Goal: Information Seeking & Learning: Learn about a topic

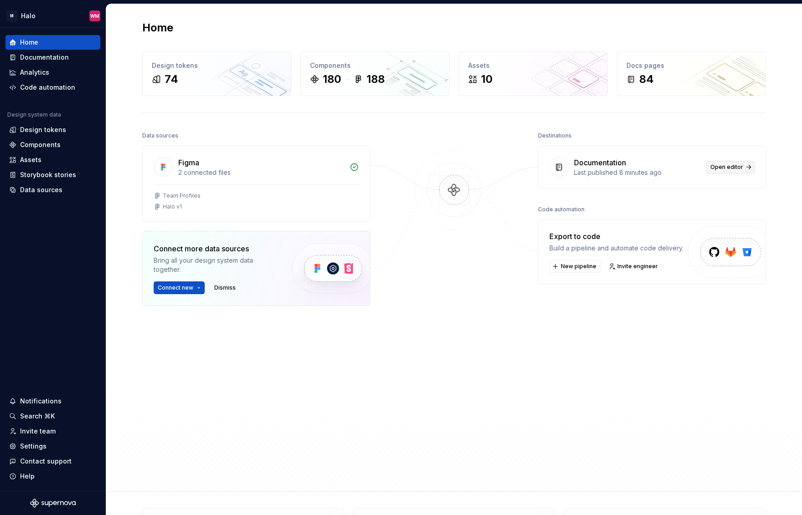
click at [735, 166] on span "Open editor" at bounding box center [726, 167] width 33 height 7
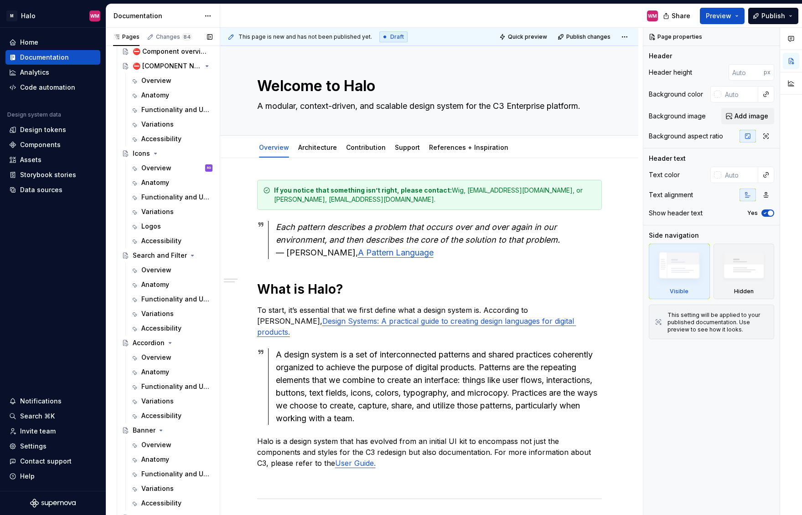
scroll to position [137, 0]
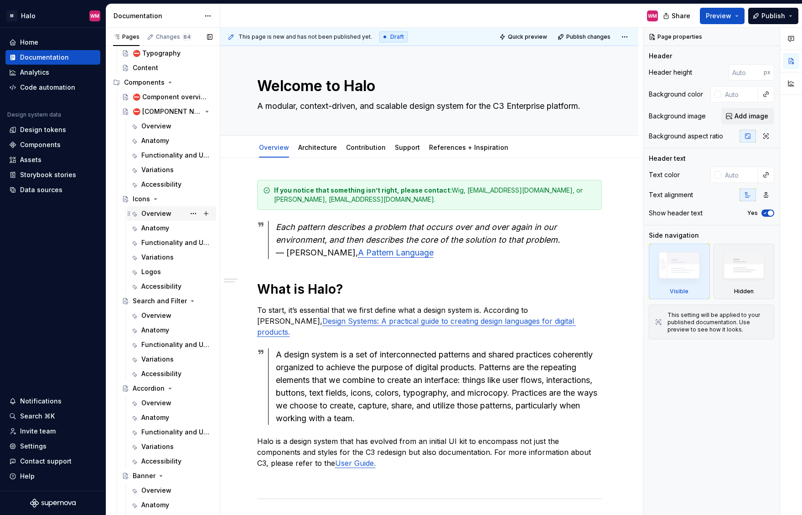
click at [171, 213] on div "Overview RG" at bounding box center [176, 213] width 71 height 13
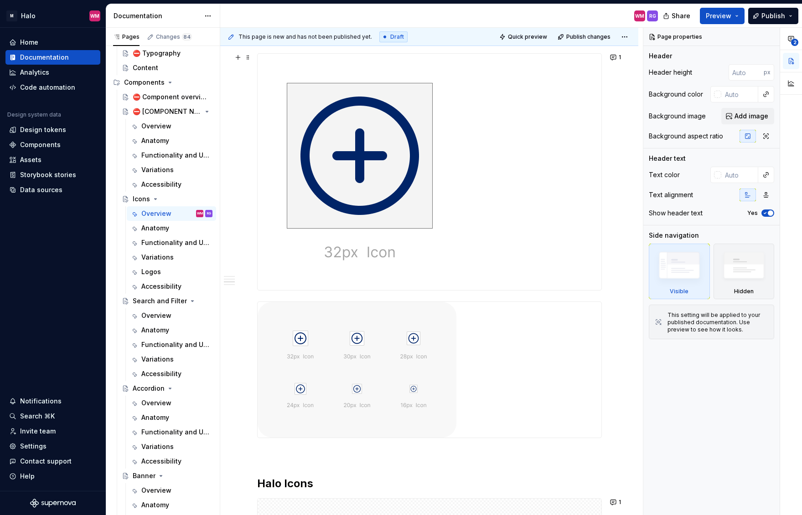
scroll to position [571, 0]
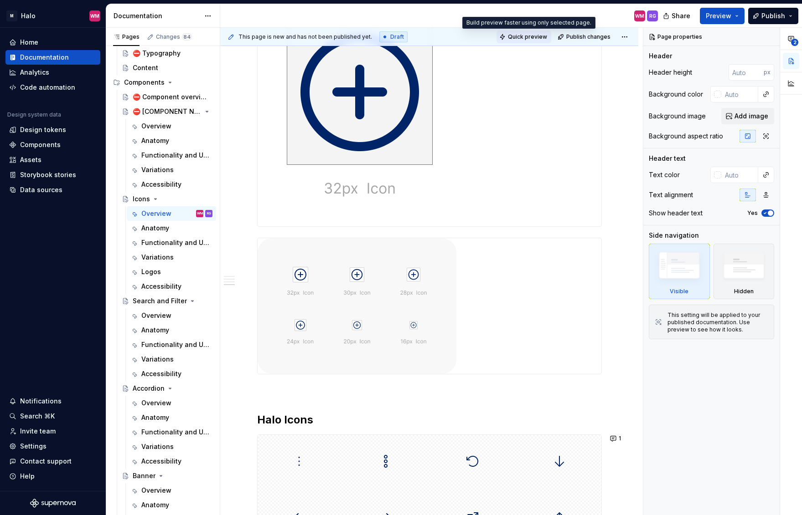
click at [533, 35] on span "Quick preview" at bounding box center [527, 36] width 39 height 7
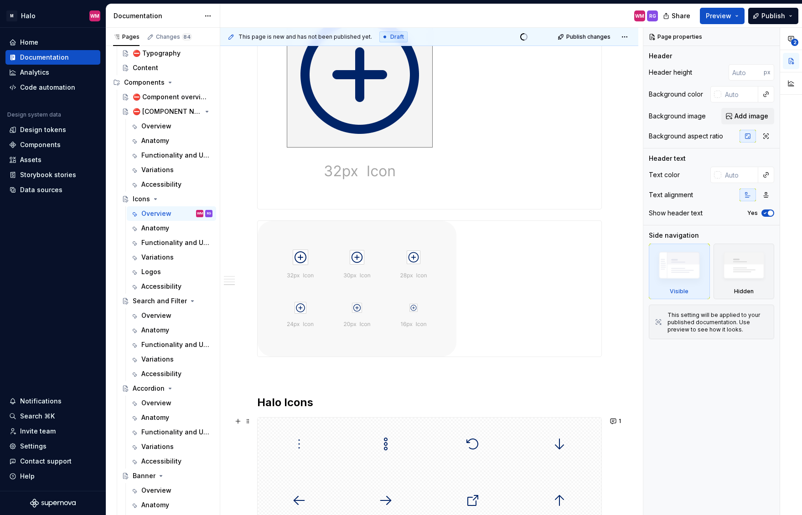
scroll to position [817, 0]
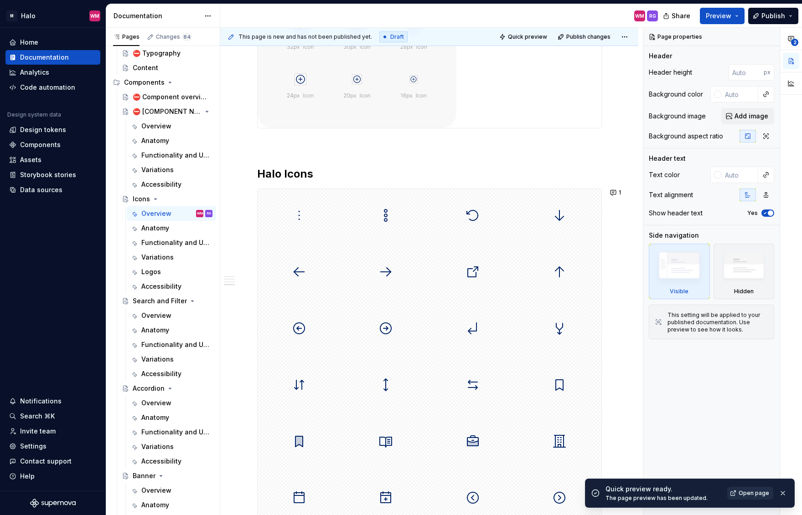
click at [757, 493] on span "Open page" at bounding box center [753, 493] width 31 height 7
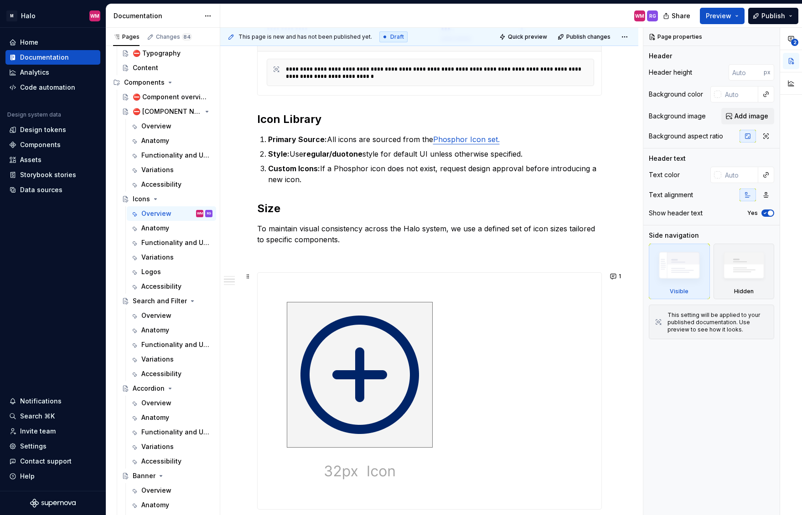
scroll to position [268, 0]
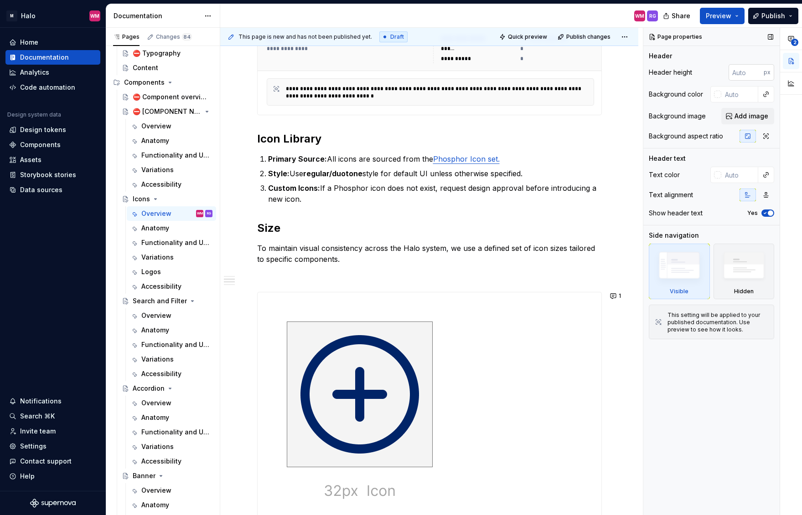
click at [740, 75] on input "number" at bounding box center [745, 72] width 35 height 16
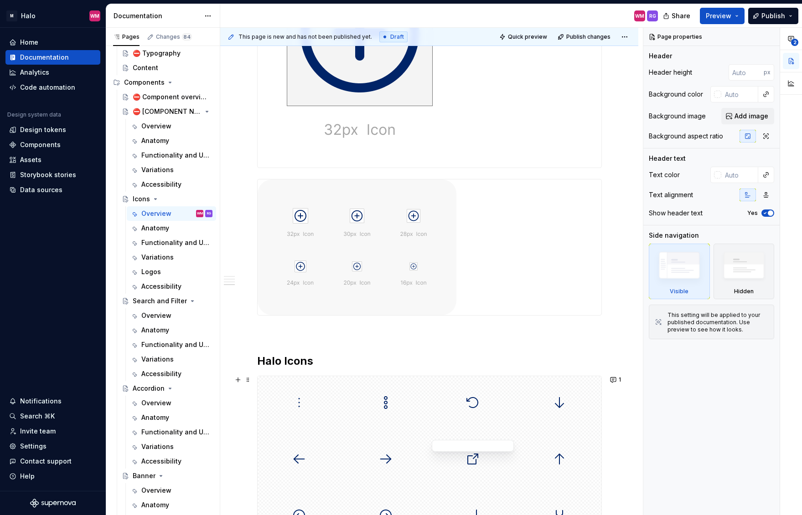
scroll to position [815, 0]
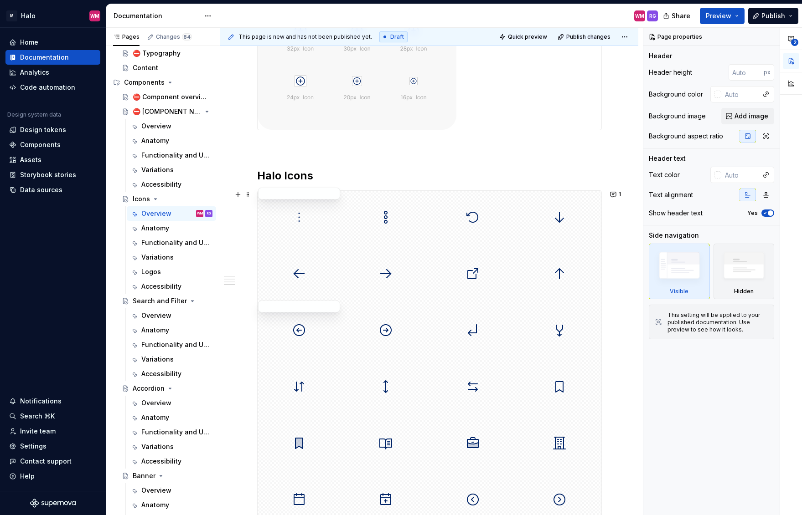
click at [299, 227] on img at bounding box center [299, 218] width 15 height 46
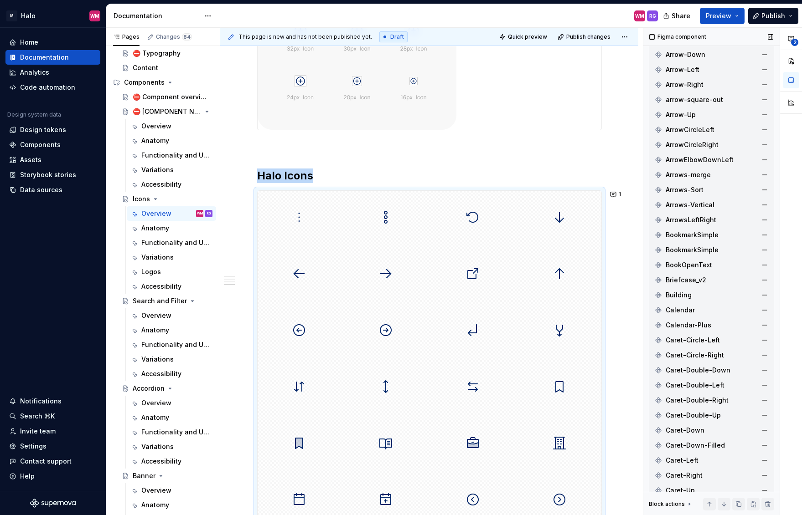
scroll to position [0, 0]
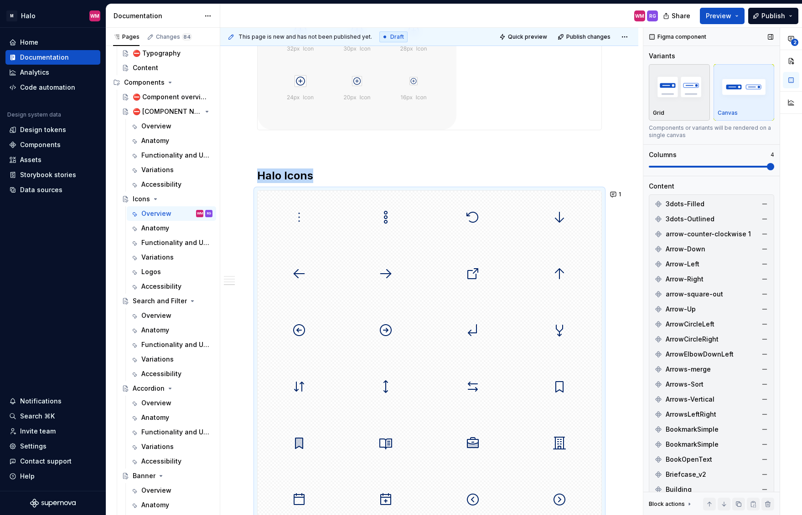
click at [678, 103] on div "button" at bounding box center [679, 86] width 53 height 37
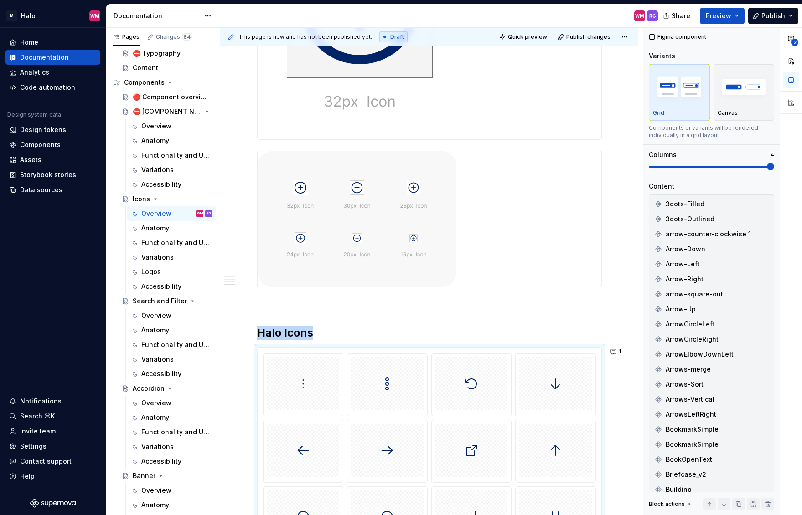
scroll to position [613, 0]
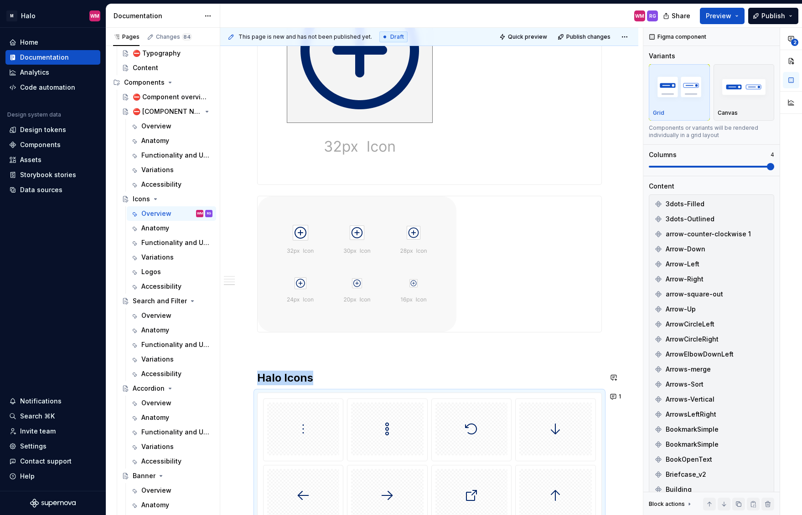
click at [414, 347] on p at bounding box center [429, 349] width 345 height 11
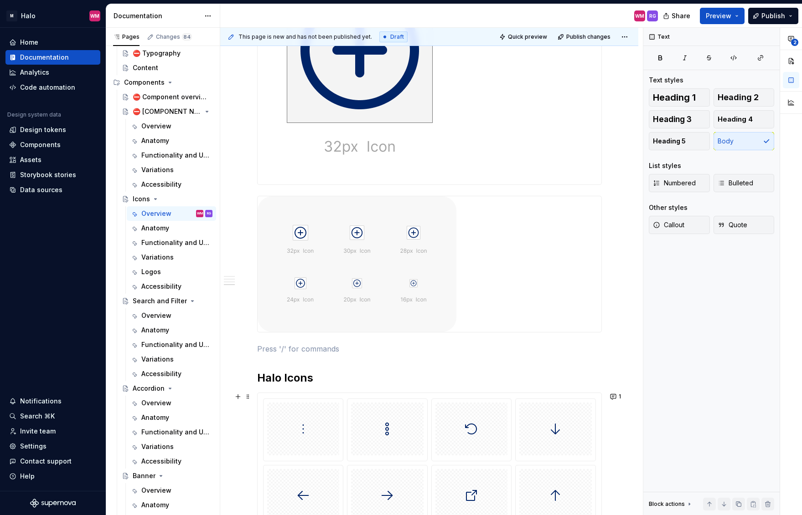
click at [310, 432] on div at bounding box center [303, 429] width 72 height 53
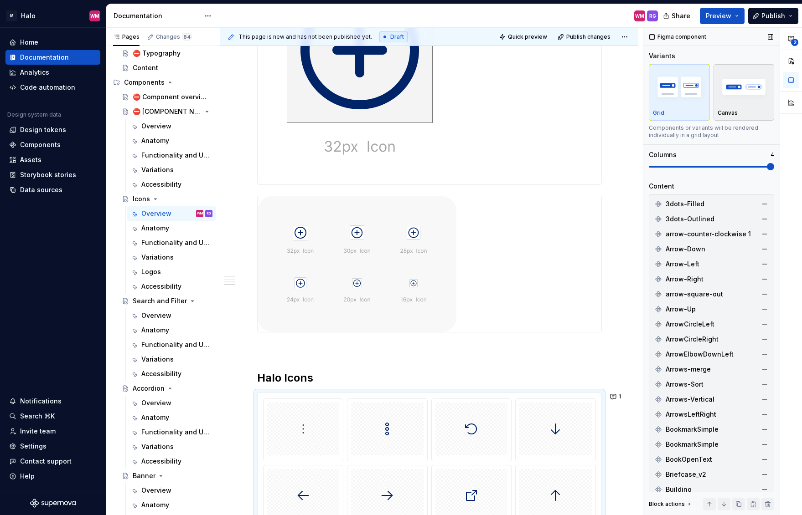
click at [743, 106] on div "Canvas" at bounding box center [743, 92] width 53 height 48
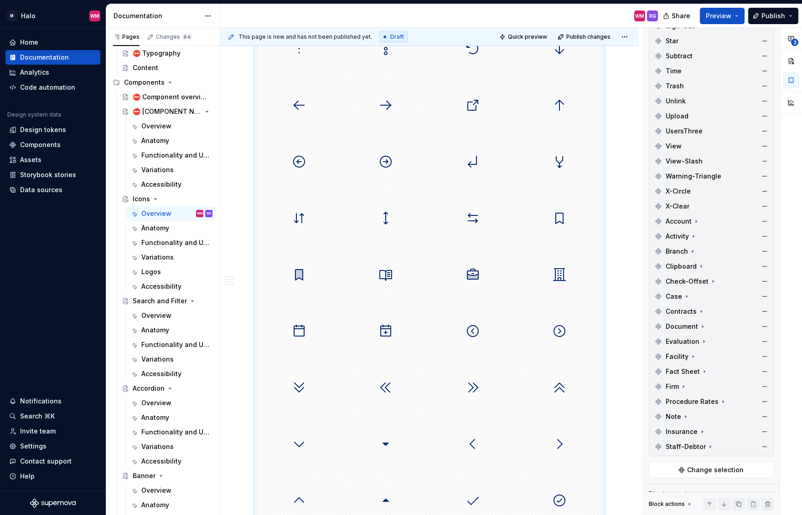
scroll to position [1403, 0]
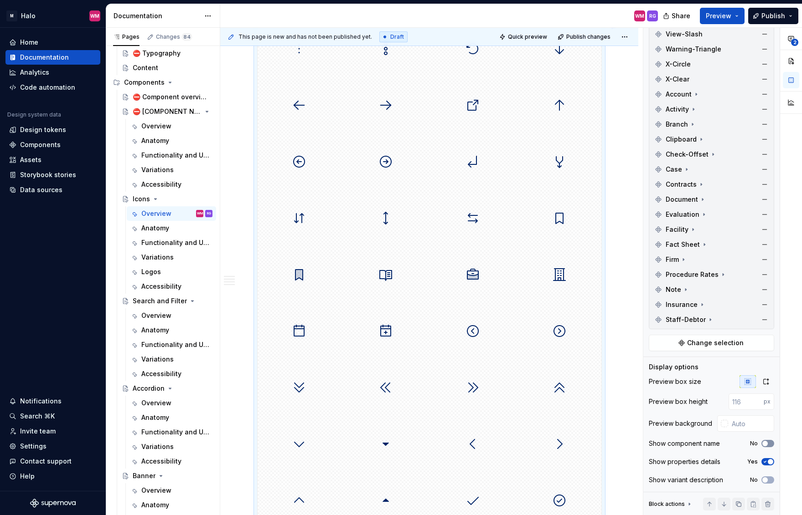
click at [767, 442] on button "No" at bounding box center [767, 443] width 13 height 7
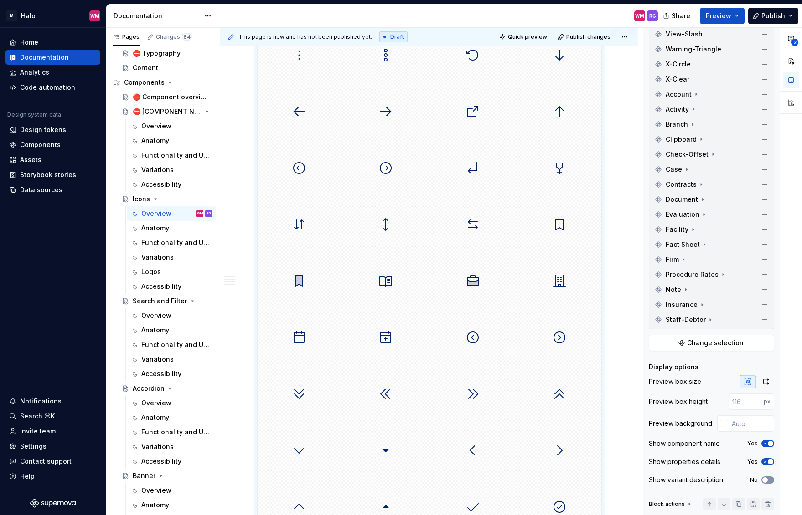
click at [762, 479] on span "button" at bounding box center [764, 480] width 5 height 5
click at [754, 482] on div "Yes" at bounding box center [760, 480] width 27 height 7
click at [764, 481] on icon "button" at bounding box center [765, 480] width 2 height 1
click at [631, 337] on div "**********" at bounding box center [429, 437] width 418 height 2490
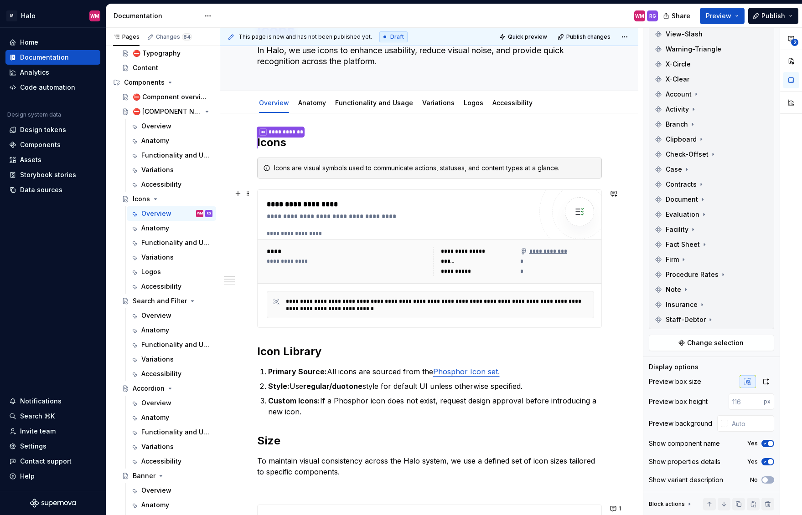
scroll to position [0, 0]
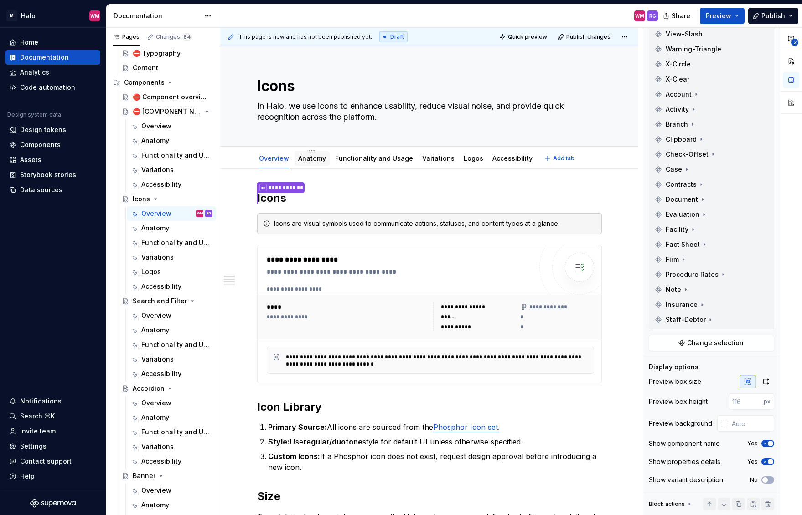
click at [302, 157] on link "Anatomy" at bounding box center [312, 158] width 28 height 8
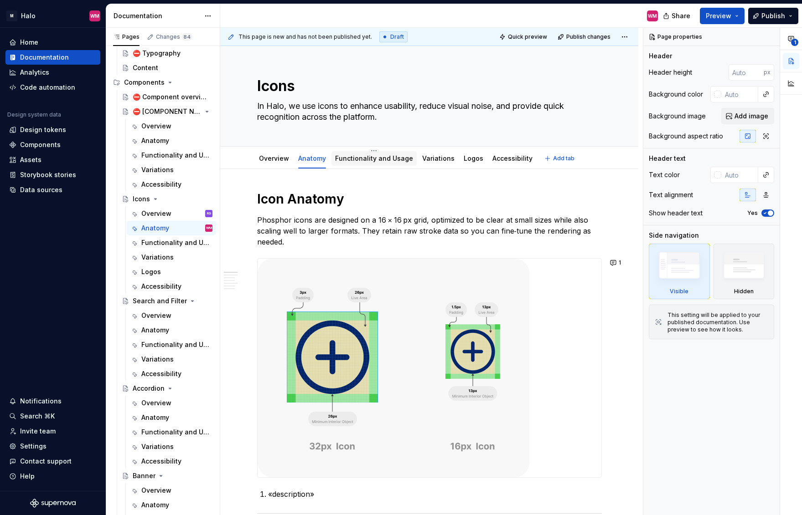
click at [376, 158] on link "Functionality and Usage" at bounding box center [374, 158] width 78 height 8
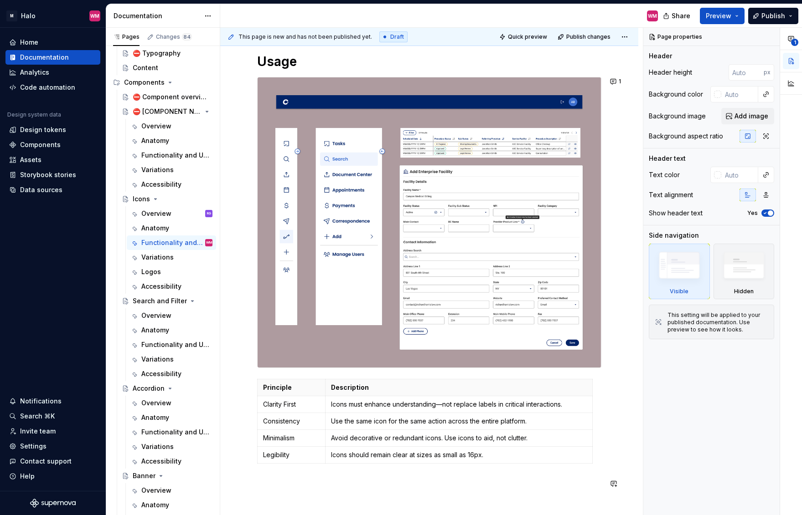
scroll to position [137, 0]
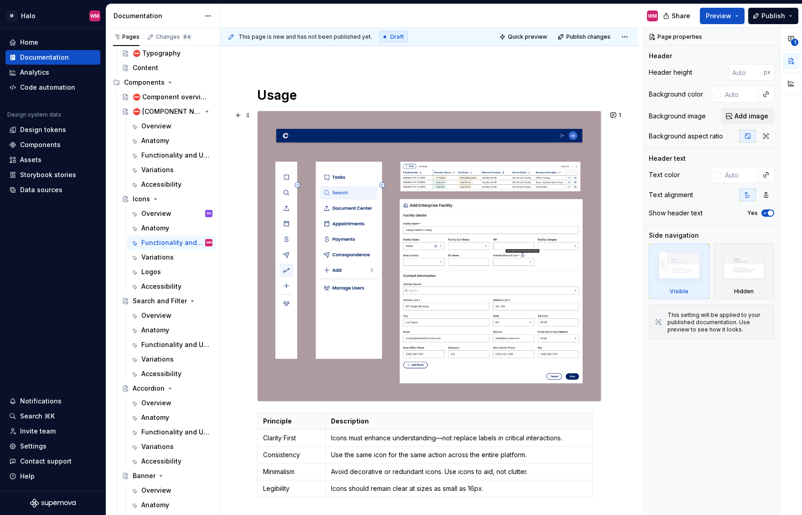
type textarea "*"
click at [355, 191] on img at bounding box center [429, 256] width 344 height 290
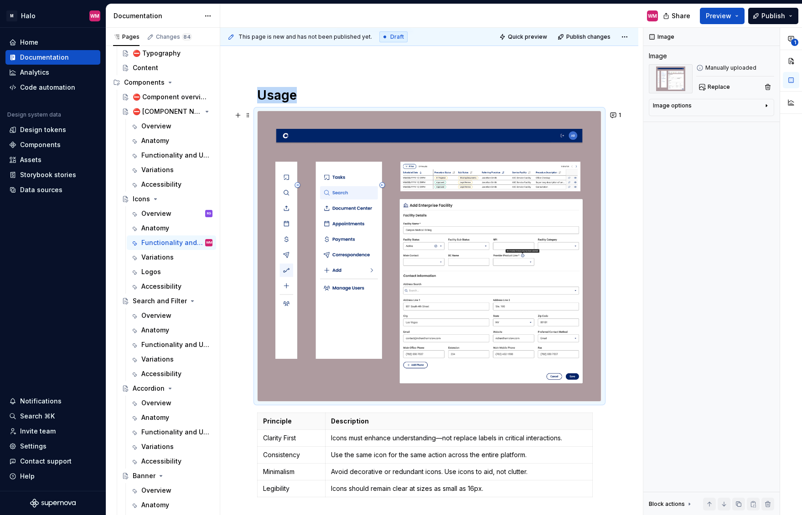
scroll to position [46, 0]
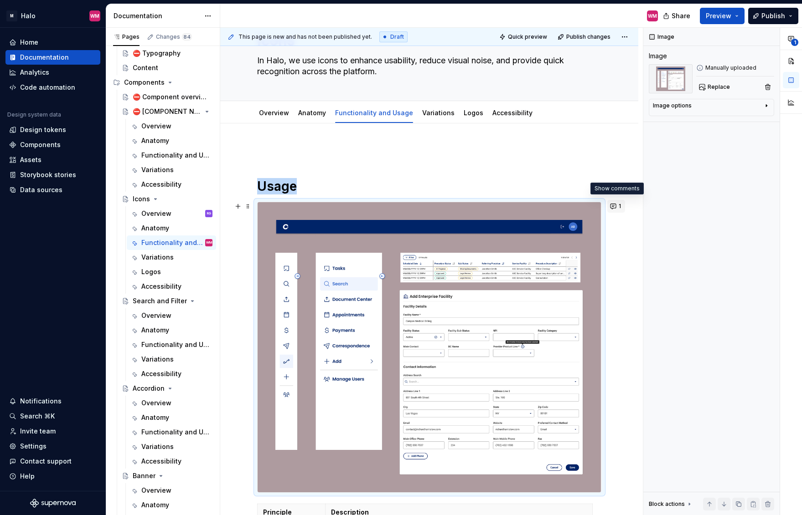
click at [616, 206] on button "1" at bounding box center [616, 206] width 18 height 13
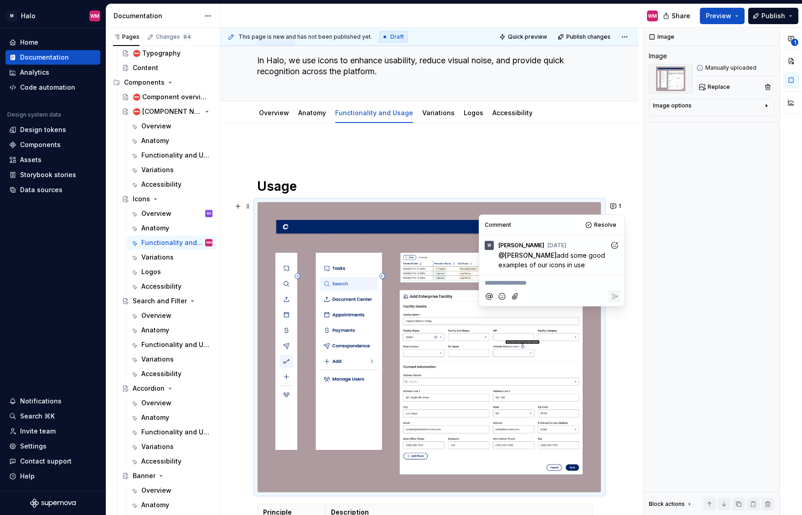
click at [551, 277] on div "**********" at bounding box center [552, 282] width 138 height 12
click at [505, 268] on span "[PERSON_NAME]" at bounding box center [516, 271] width 52 height 9
click at [596, 129] on div "Usage Principle Description Clarity First Icons must enhance understanding—not …" at bounding box center [429, 459] width 418 height 673
click at [578, 137] on div "Usage Principle Description Clarity First Icons must enhance understanding—not …" at bounding box center [429, 459] width 418 height 673
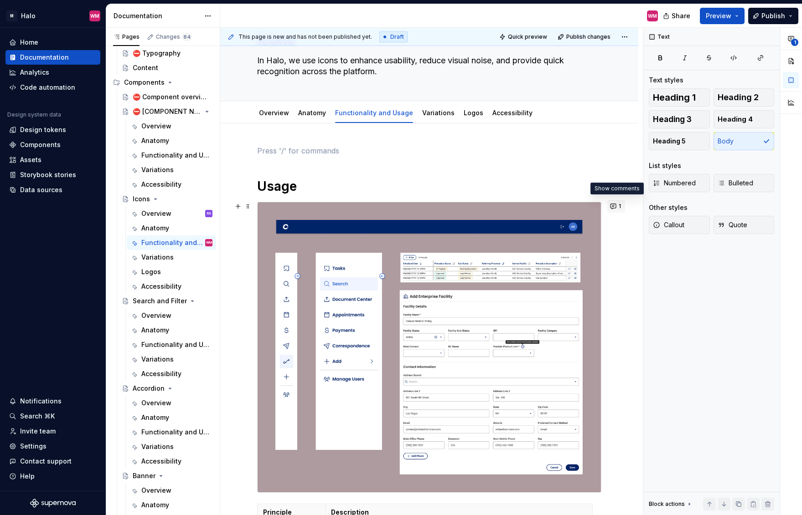
click at [613, 202] on button "1" at bounding box center [616, 206] width 18 height 13
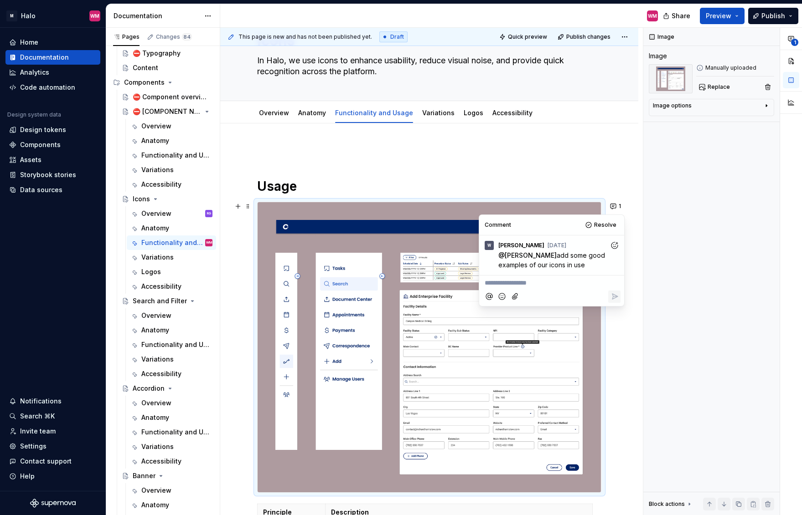
type textarea "*"
click at [550, 277] on div "@[PERSON_NAME]" at bounding box center [552, 282] width 138 height 12
drag, startPoint x: 569, startPoint y: 166, endPoint x: 357, endPoint y: 103, distance: 221.0
click at [569, 166] on div "Usage Principle Description Clarity First Icons must enhance understanding—not …" at bounding box center [429, 387] width 345 height 485
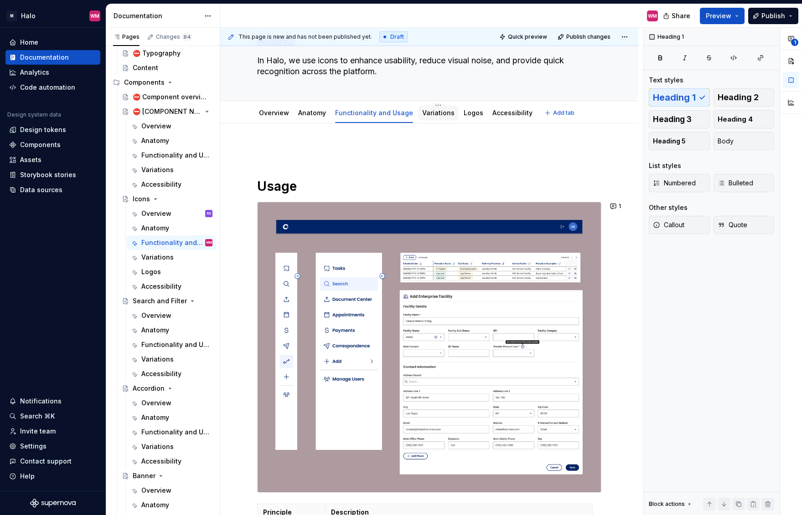
click at [432, 113] on link "Variations" at bounding box center [438, 113] width 32 height 8
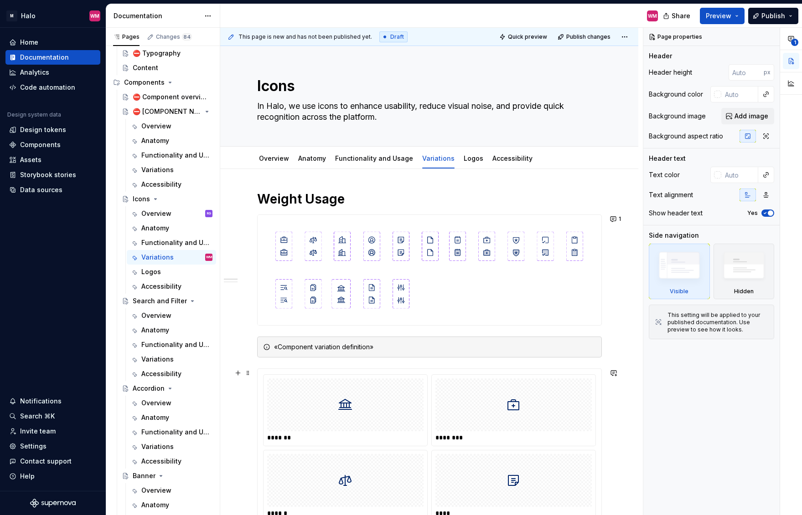
click at [295, 406] on div at bounding box center [345, 405] width 156 height 53
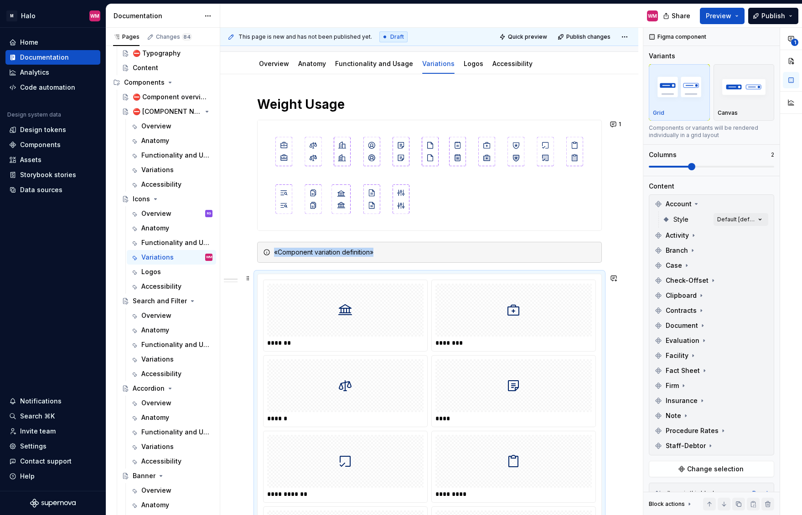
scroll to position [91, 0]
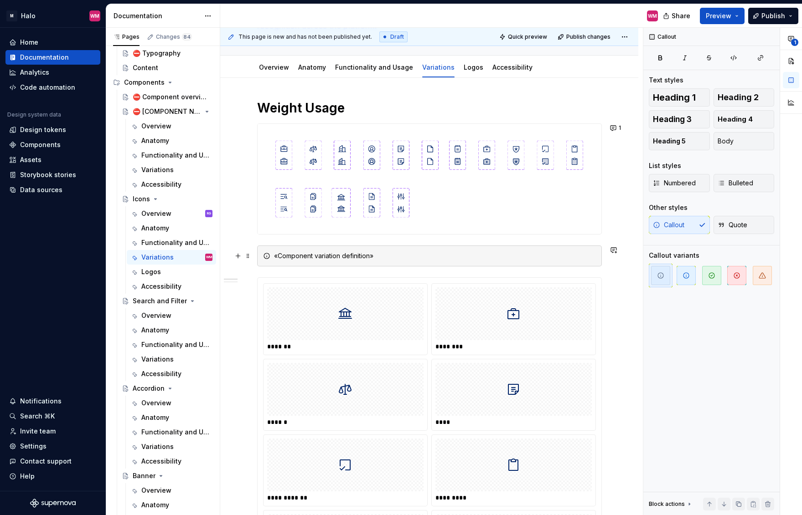
click at [302, 260] on div "«Component variation definition»" at bounding box center [435, 256] width 322 height 9
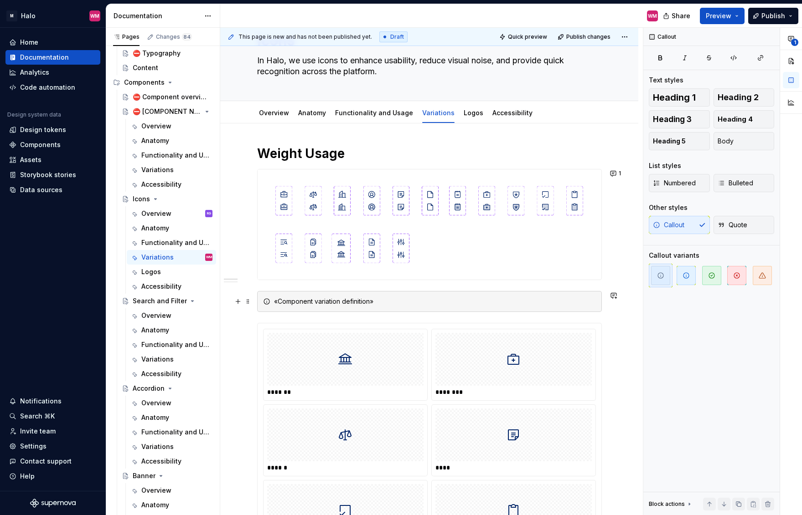
scroll to position [0, 0]
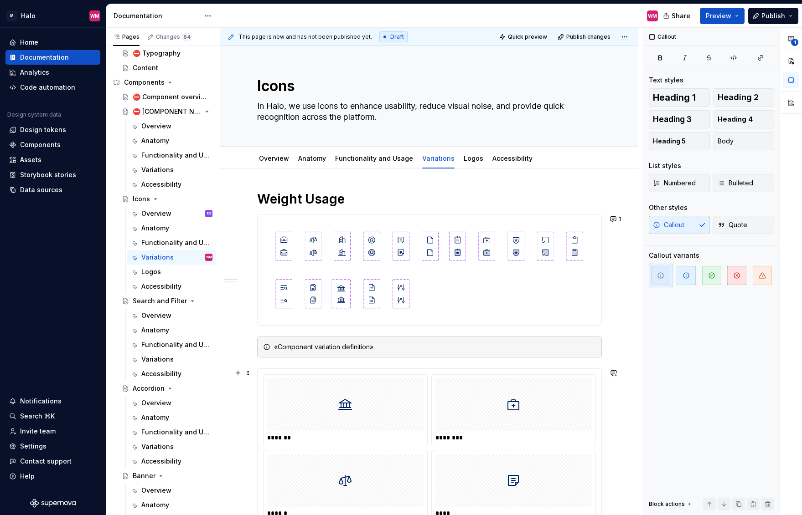
click at [301, 410] on div at bounding box center [345, 405] width 156 height 53
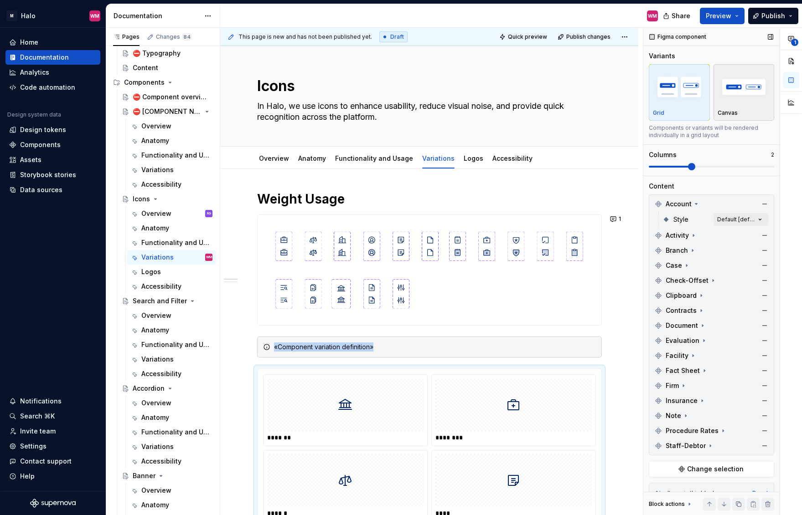
click at [743, 108] on div "Canvas" at bounding box center [743, 92] width 53 height 48
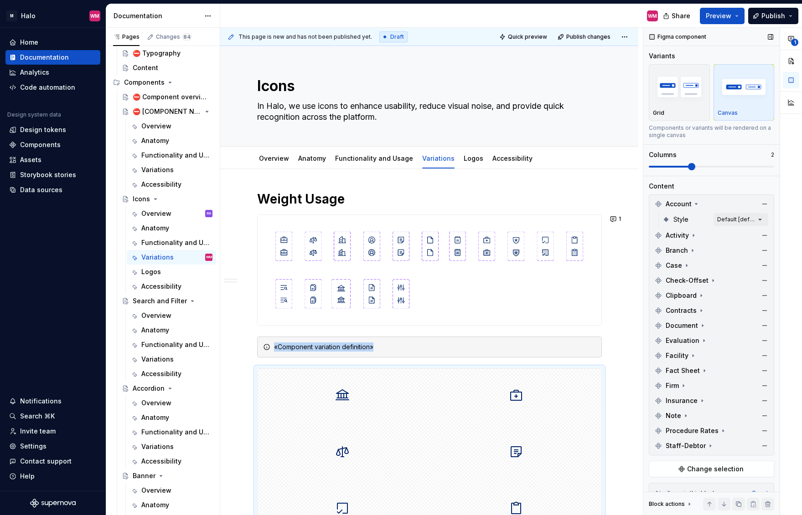
scroll to position [302, 0]
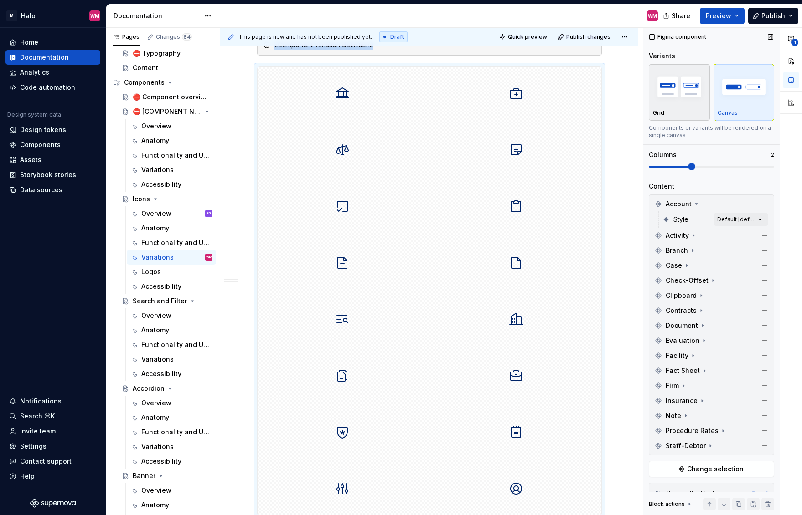
click at [686, 110] on div "Grid" at bounding box center [679, 112] width 53 height 7
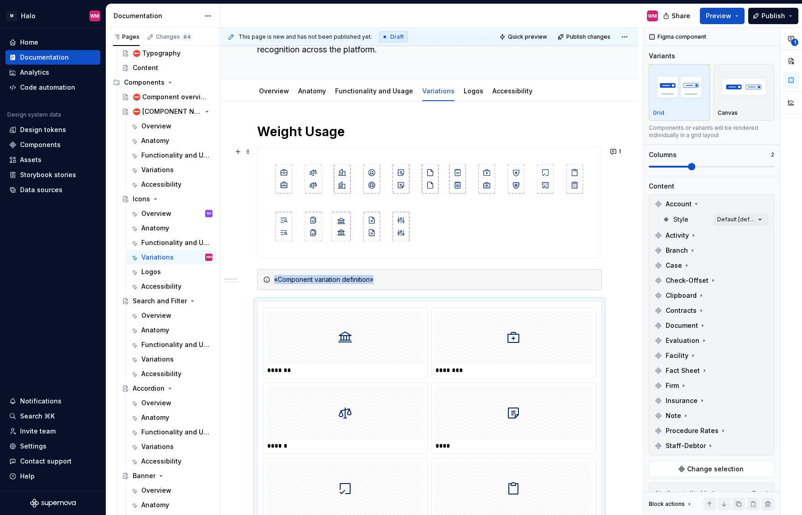
scroll to position [22, 0]
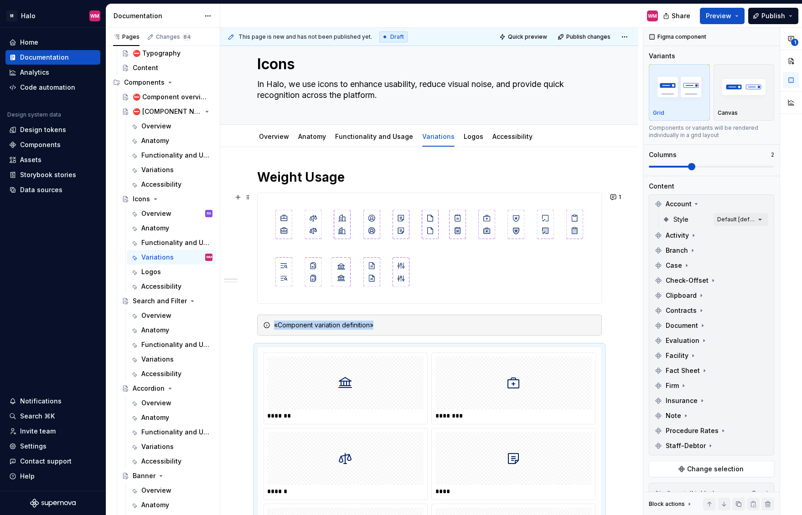
click at [269, 201] on img at bounding box center [429, 248] width 344 height 110
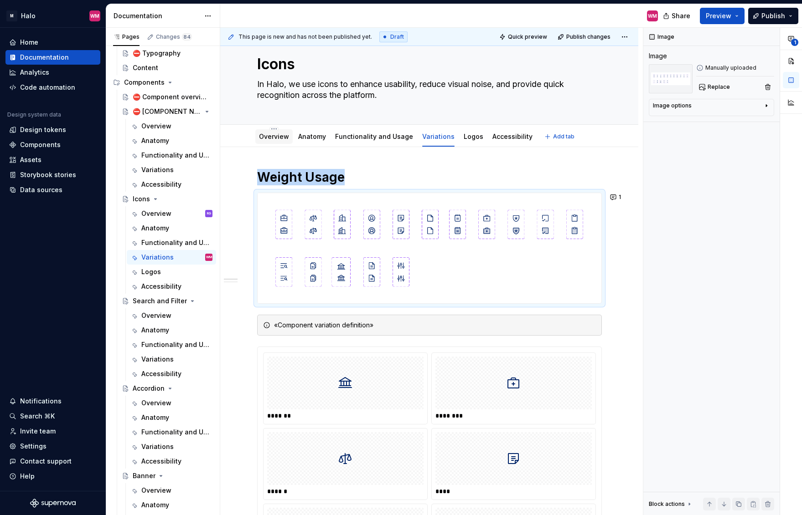
click at [277, 133] on link "Overview" at bounding box center [274, 137] width 30 height 8
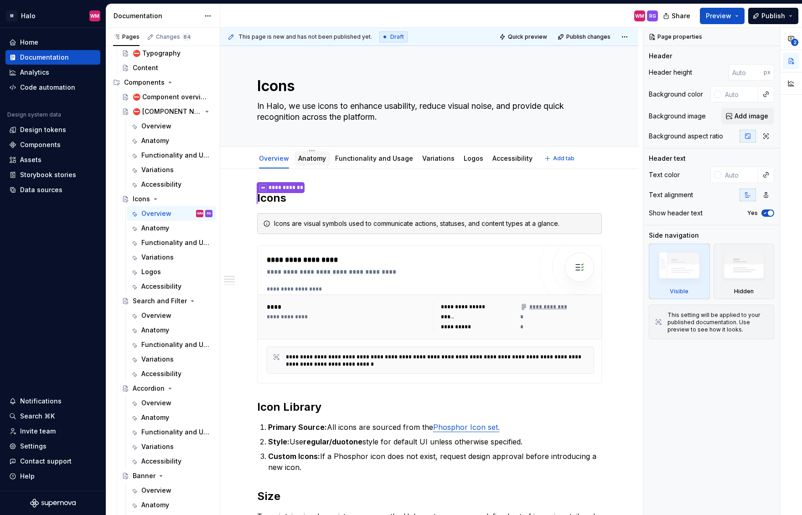
click at [324, 162] on link "Anatomy" at bounding box center [312, 158] width 28 height 8
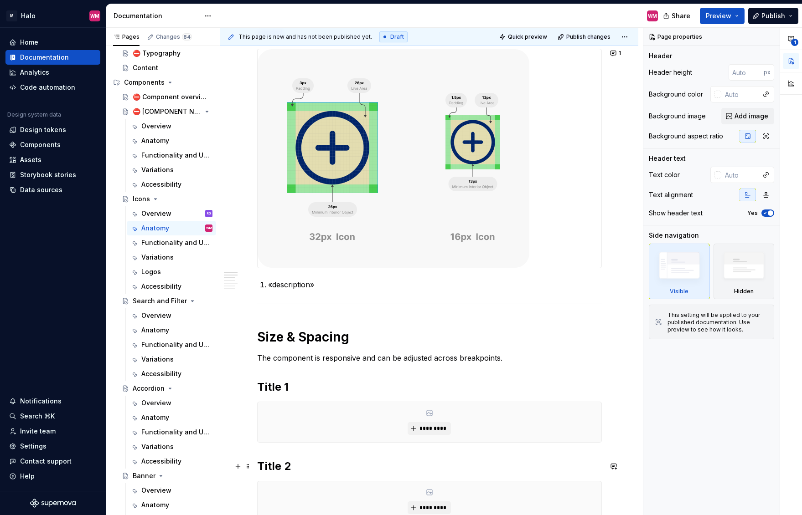
scroll to position [70, 0]
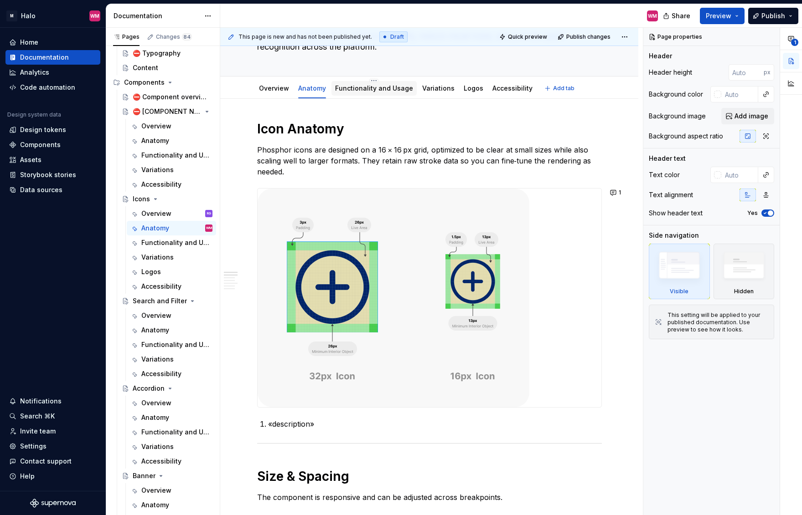
click at [355, 85] on link "Functionality and Usage" at bounding box center [374, 88] width 78 height 8
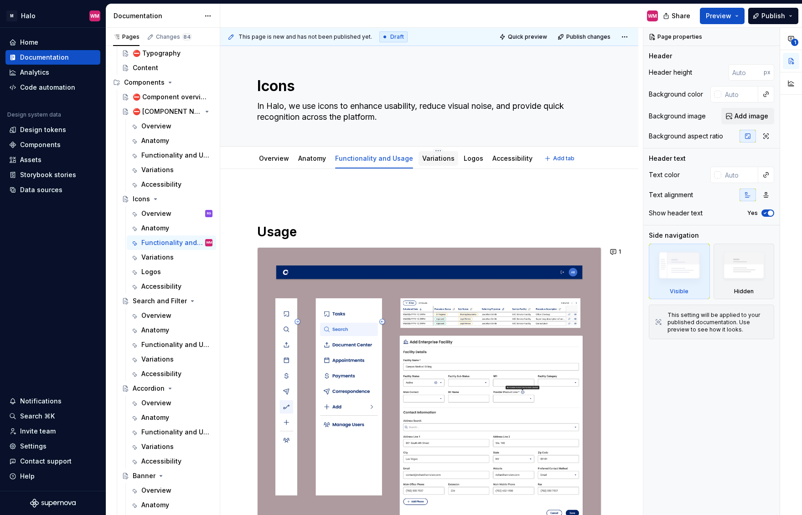
click at [444, 158] on link "Variations" at bounding box center [438, 158] width 32 height 8
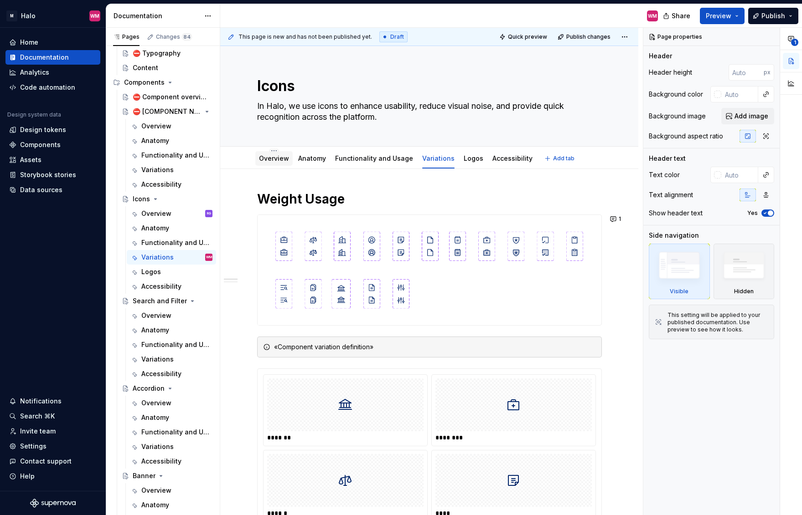
click at [267, 157] on link "Overview" at bounding box center [274, 158] width 30 height 8
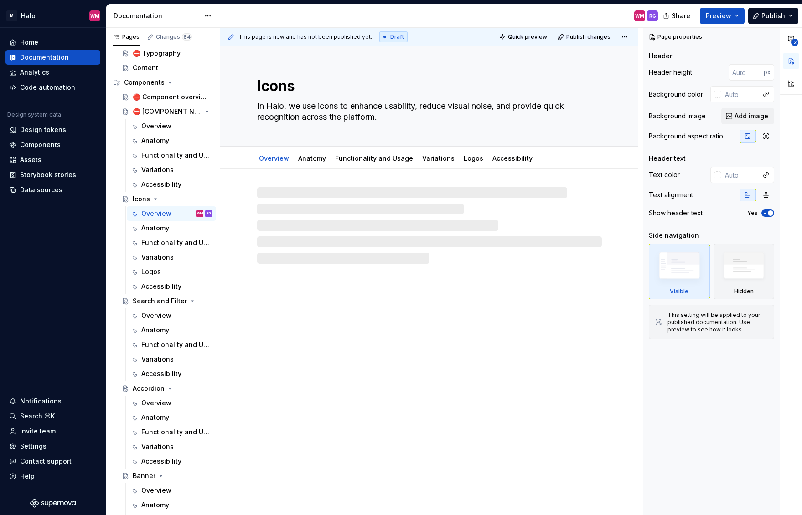
type textarea "*"
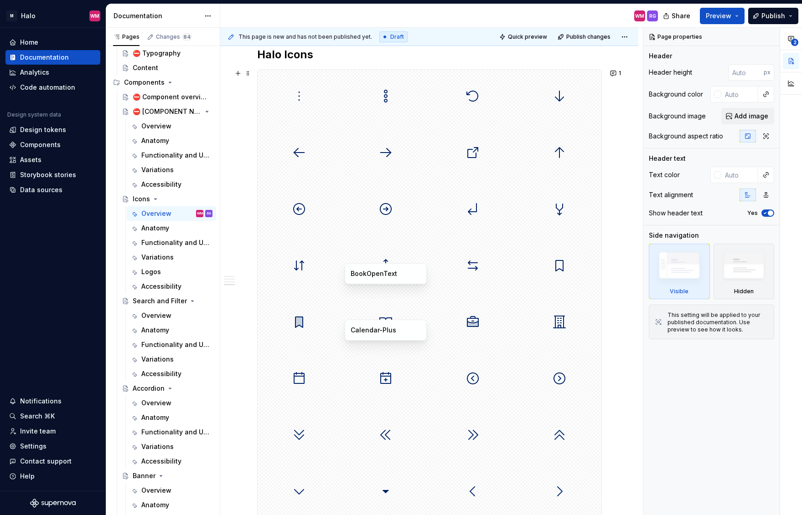
scroll to position [957, 0]
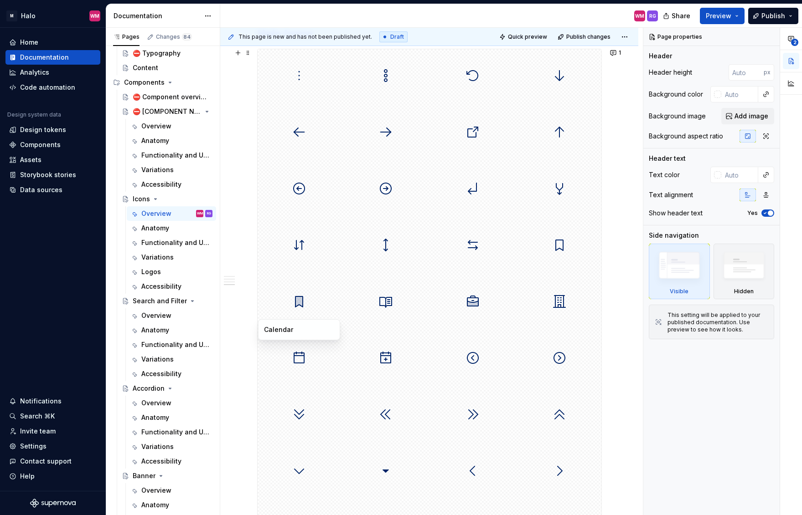
click at [334, 358] on div at bounding box center [298, 358] width 83 height 53
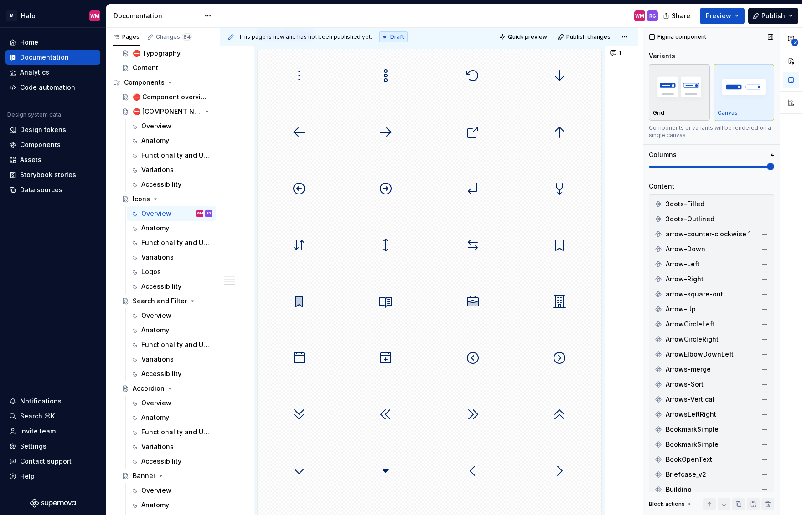
click at [675, 83] on img "button" at bounding box center [679, 86] width 53 height 33
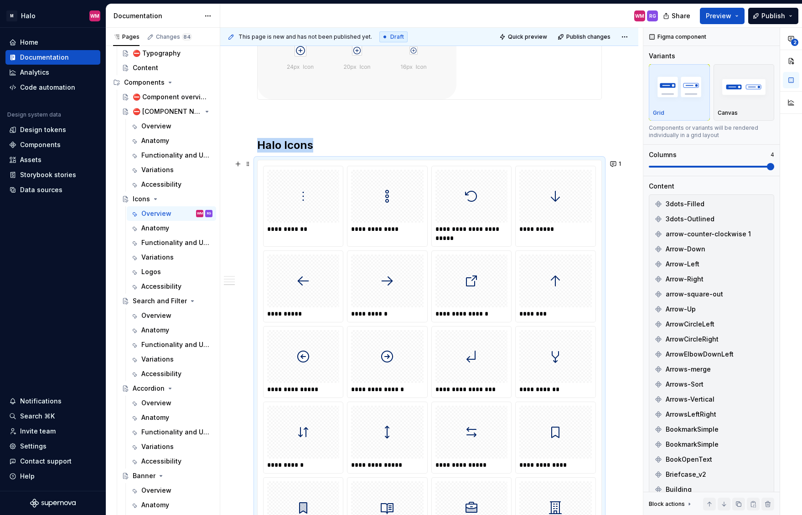
scroll to position [841, 0]
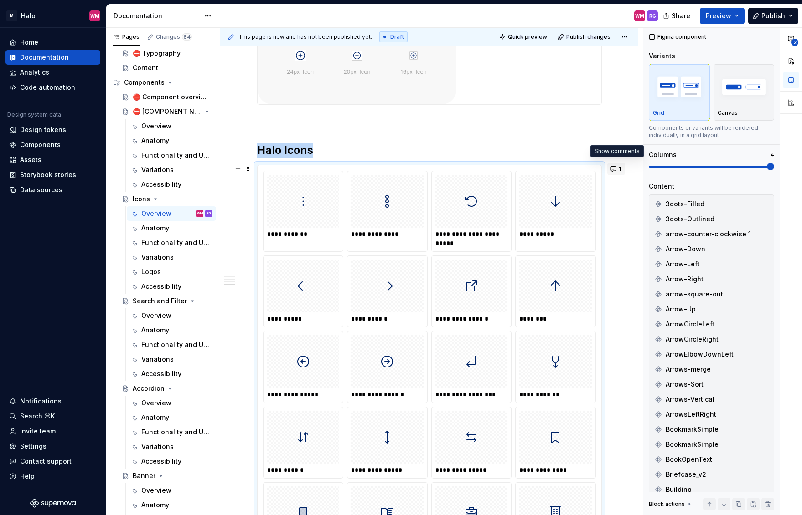
click at [612, 168] on button "1" at bounding box center [616, 169] width 18 height 13
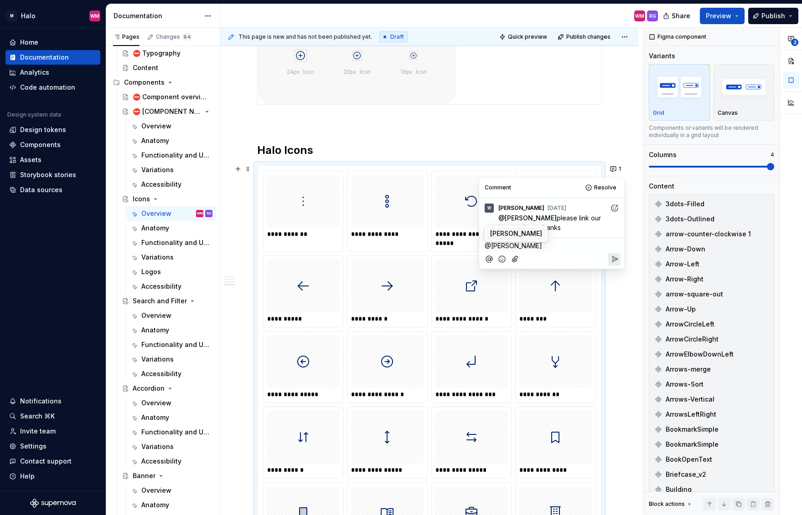
click at [507, 232] on span "[PERSON_NAME]" at bounding box center [516, 233] width 52 height 9
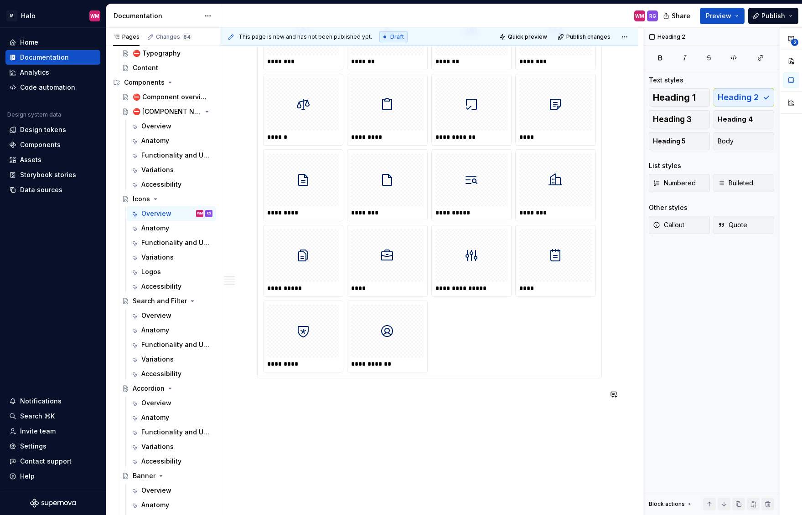
scroll to position [2524, 0]
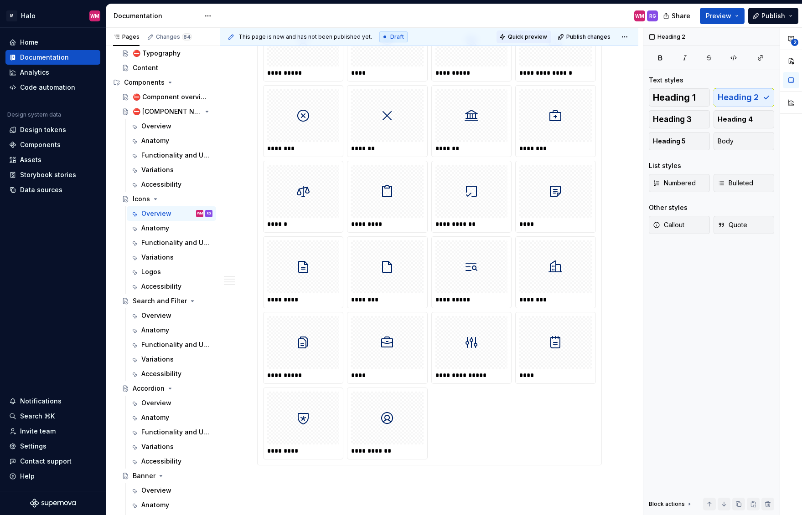
click at [524, 34] on span "Quick preview" at bounding box center [527, 36] width 39 height 7
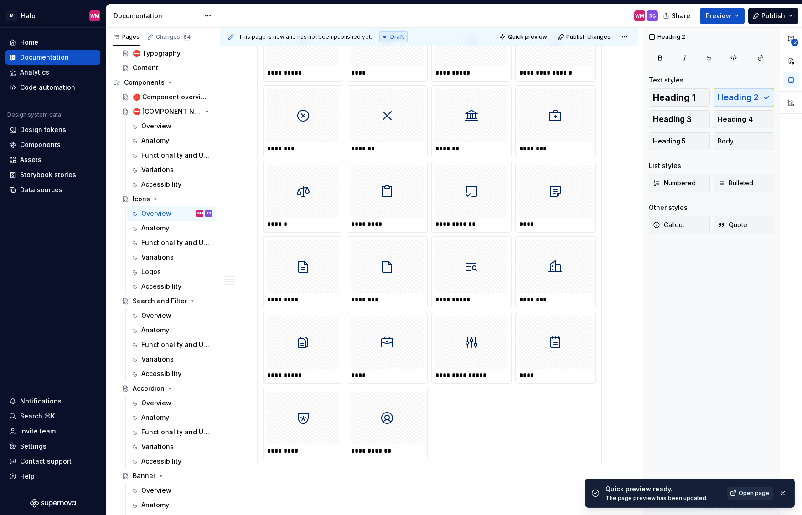
click at [741, 494] on span "Open page" at bounding box center [753, 493] width 31 height 7
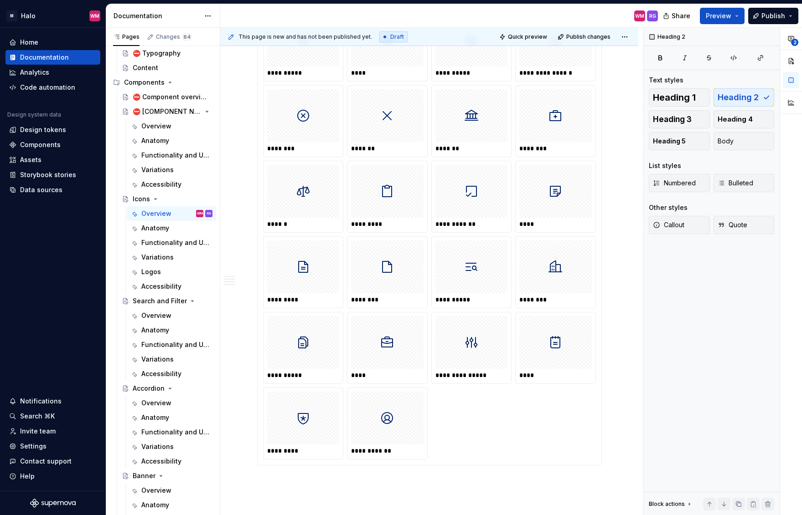
type textarea "*"
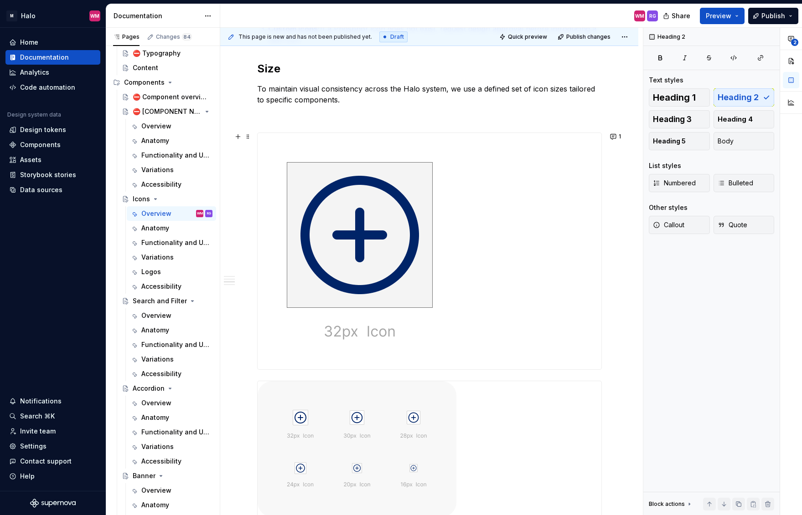
scroll to position [200, 0]
